Goal: Task Accomplishment & Management: Manage account settings

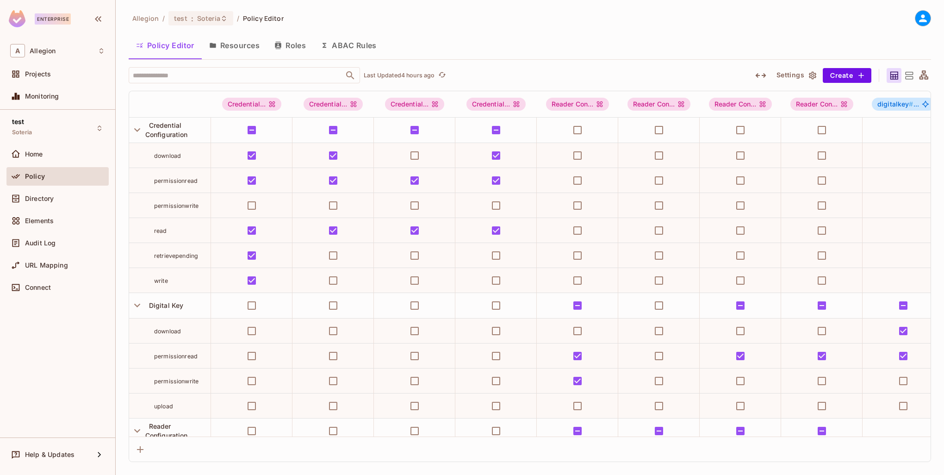
click at [46, 144] on div "test Soteria Home Policy Directory Elements Audit Log URL Mapping Connect" at bounding box center [57, 274] width 115 height 328
click at [46, 149] on div "Home" at bounding box center [57, 154] width 95 height 11
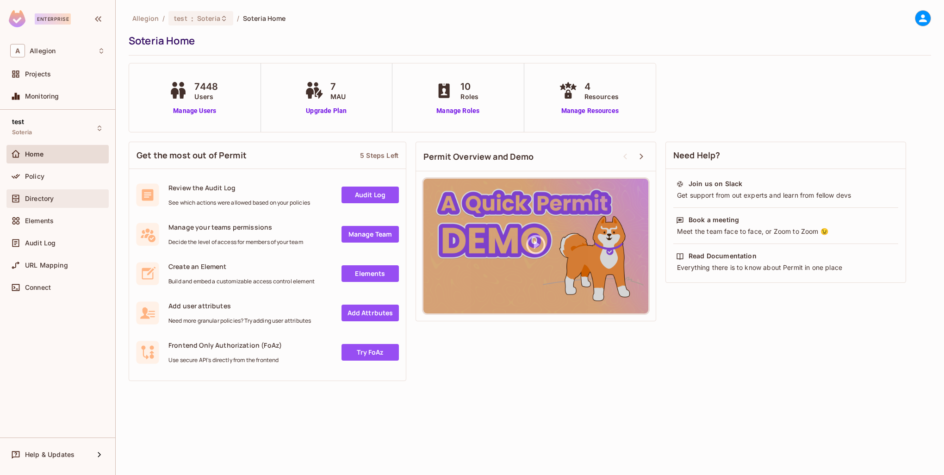
click at [63, 205] on div "Directory" at bounding box center [57, 198] width 102 height 19
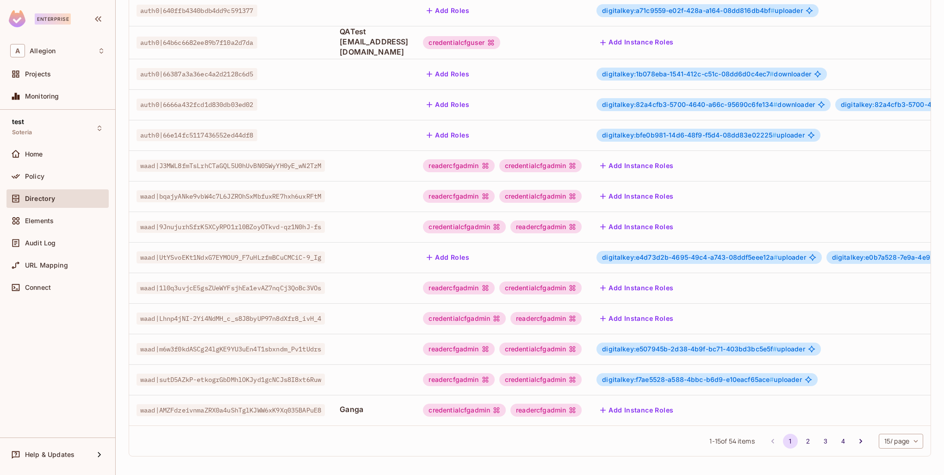
scroll to position [178, 0]
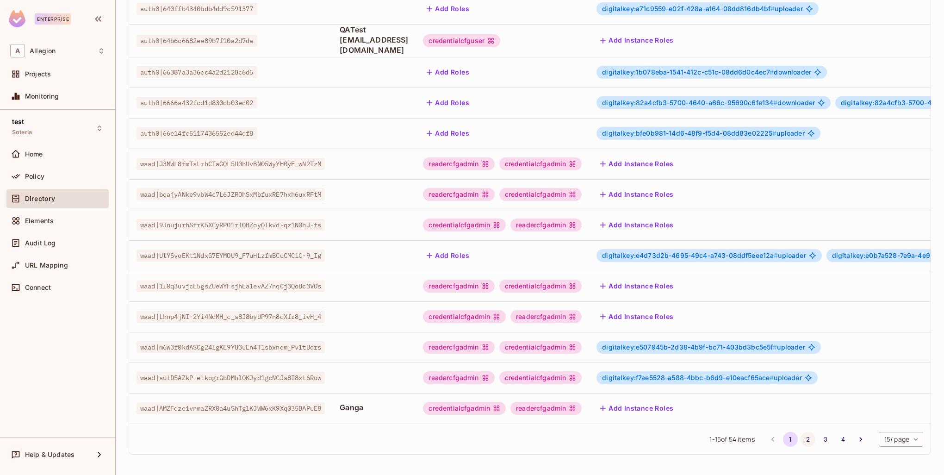
click at [801, 436] on button "2" at bounding box center [808, 439] width 15 height 15
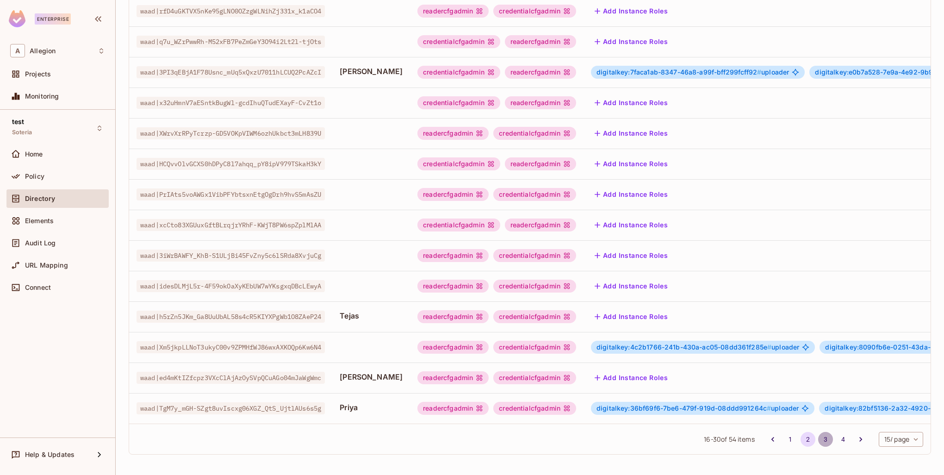
click at [818, 439] on button "3" at bounding box center [825, 439] width 15 height 15
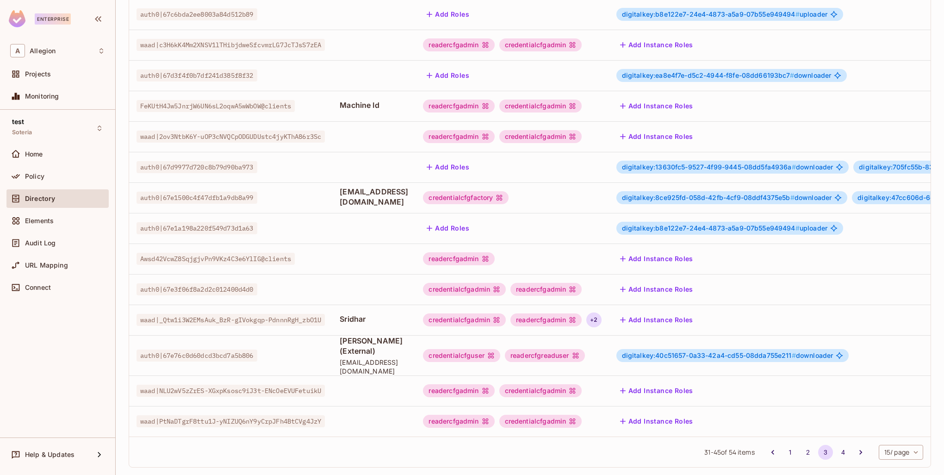
click at [601, 312] on div "+ 2" at bounding box center [594, 319] width 15 height 15
click at [639, 309] on div at bounding box center [472, 237] width 944 height 475
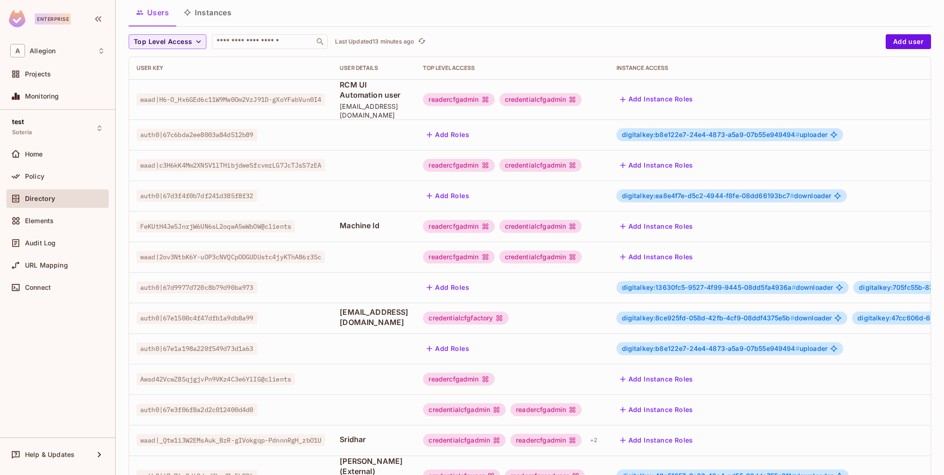
scroll to position [0, 0]
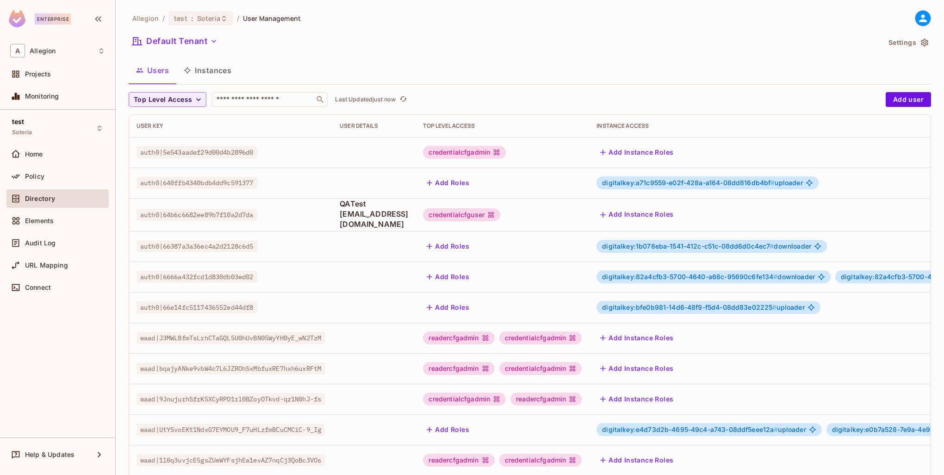
scroll to position [178, 0]
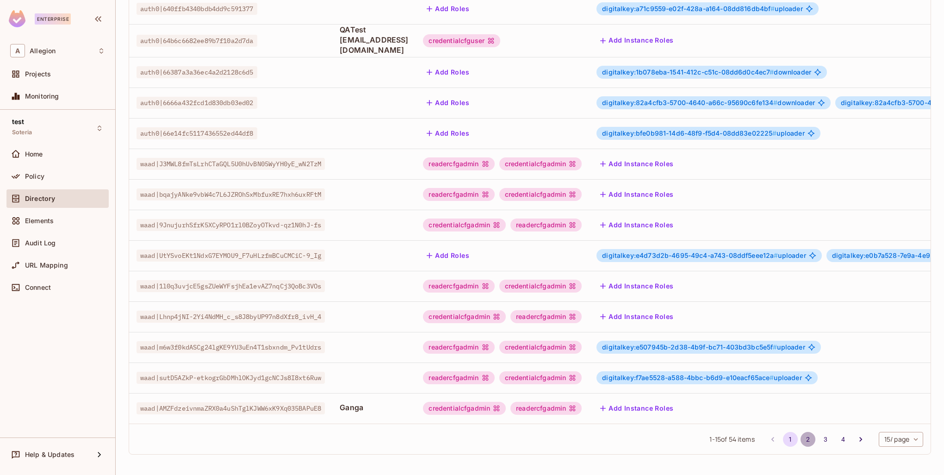
click at [802, 437] on button "2" at bounding box center [808, 439] width 15 height 15
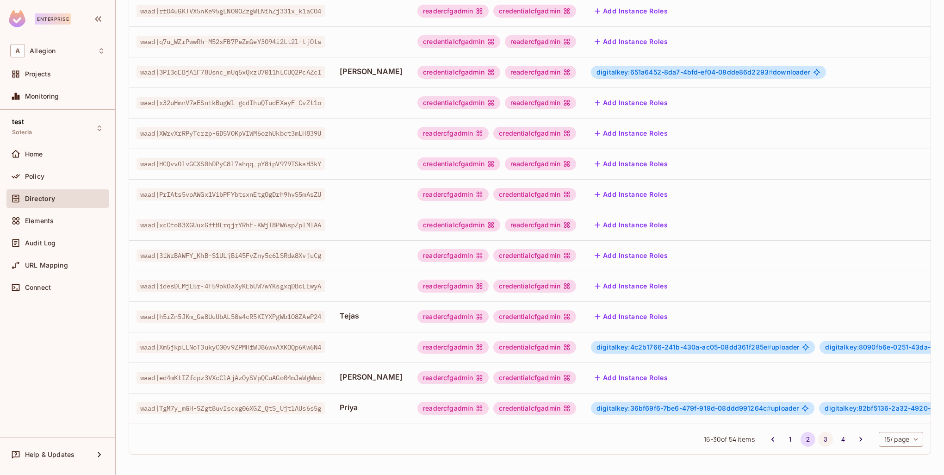
click at [818, 439] on button "3" at bounding box center [825, 439] width 15 height 15
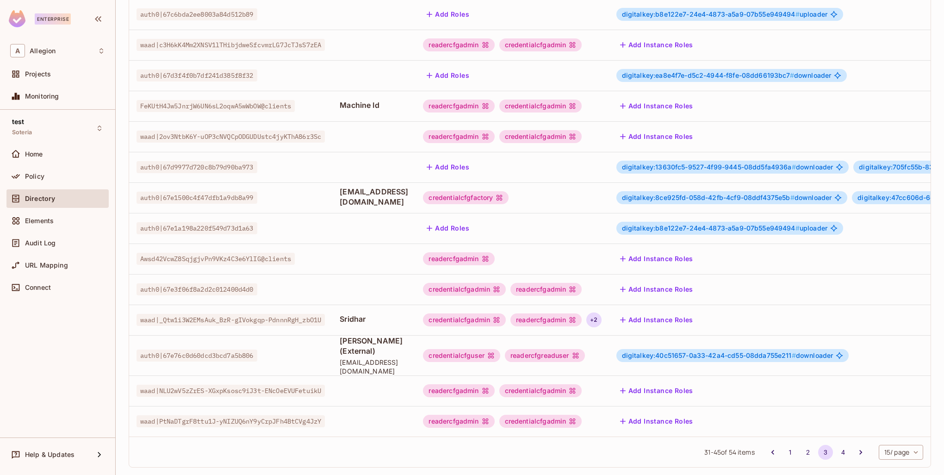
click at [601, 313] on div "+ 2" at bounding box center [594, 319] width 15 height 15
click at [637, 312] on div at bounding box center [472, 237] width 944 height 475
click at [697, 312] on button "Add Instance Roles" at bounding box center [657, 319] width 81 height 15
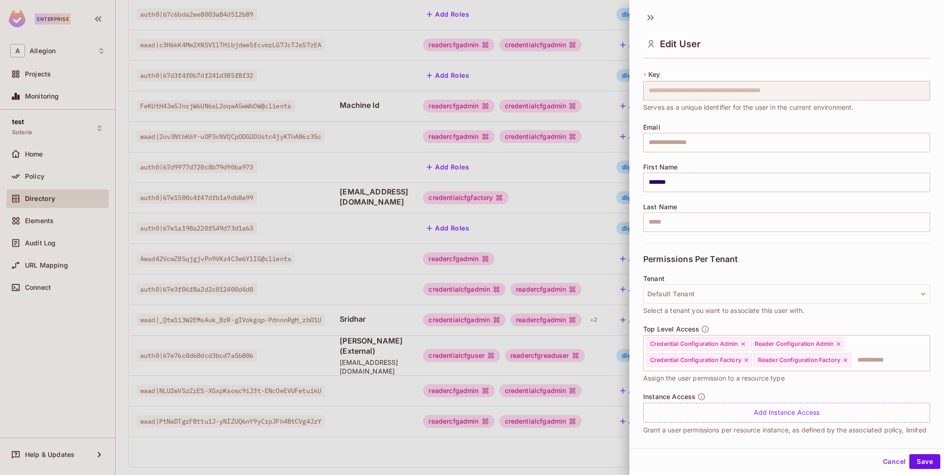
scroll to position [31, 0]
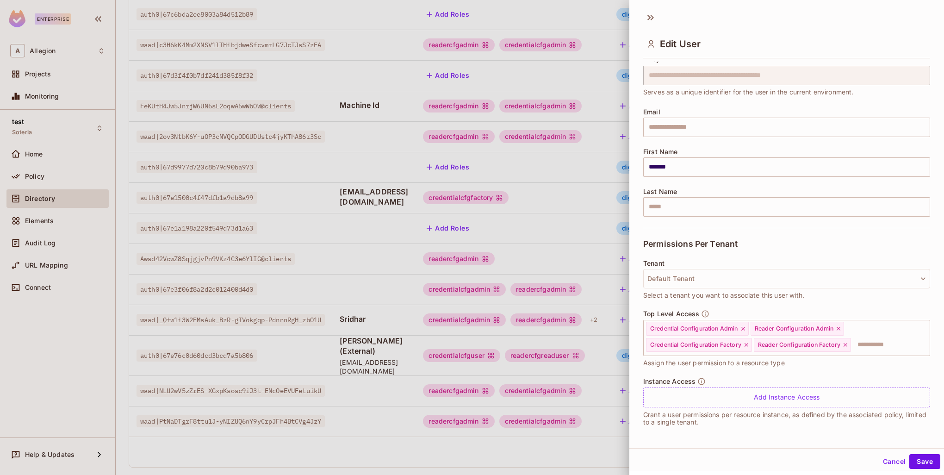
click at [550, 317] on div at bounding box center [472, 237] width 944 height 475
